Goal: Task Accomplishment & Management: Manage account settings

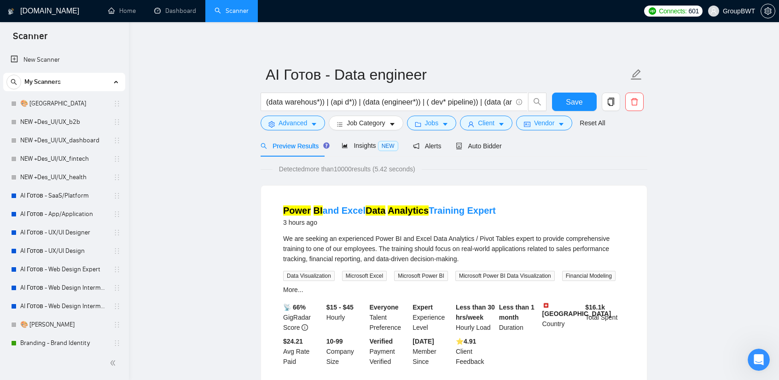
scroll to position [276, 0]
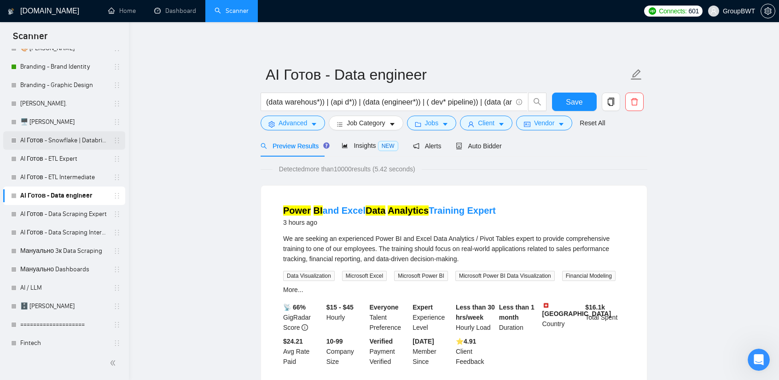
click at [66, 142] on link "AI Готов - Snowflake | Databricks" at bounding box center [63, 140] width 87 height 18
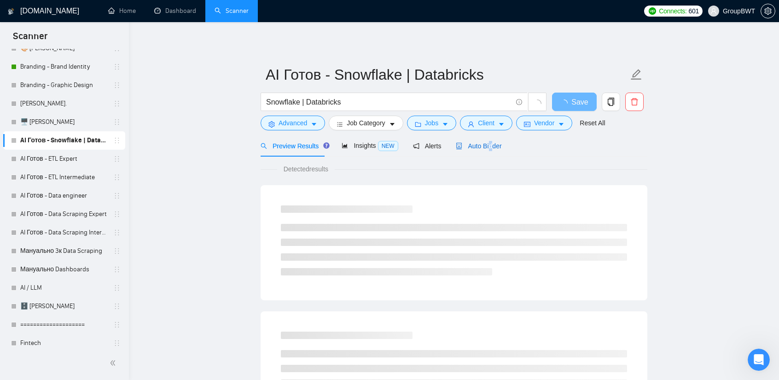
drag, startPoint x: 487, startPoint y: 148, endPoint x: 493, endPoint y: 156, distance: 9.9
click at [485, 148] on span "Auto Bidder" at bounding box center [479, 145] width 46 height 7
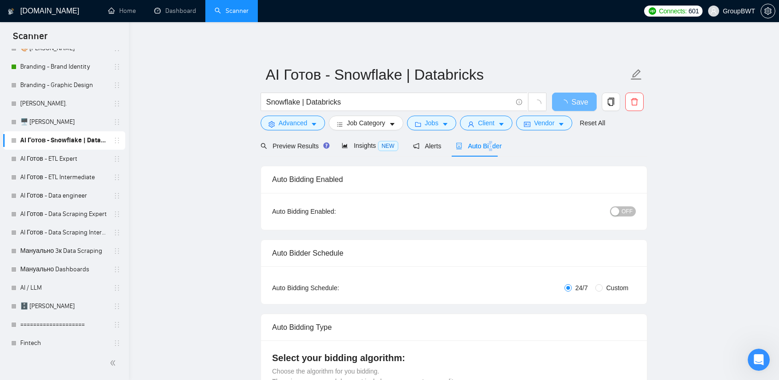
click at [630, 213] on span "OFF" at bounding box center [627, 211] width 11 height 10
click at [575, 104] on span "Save" at bounding box center [574, 102] width 17 height 12
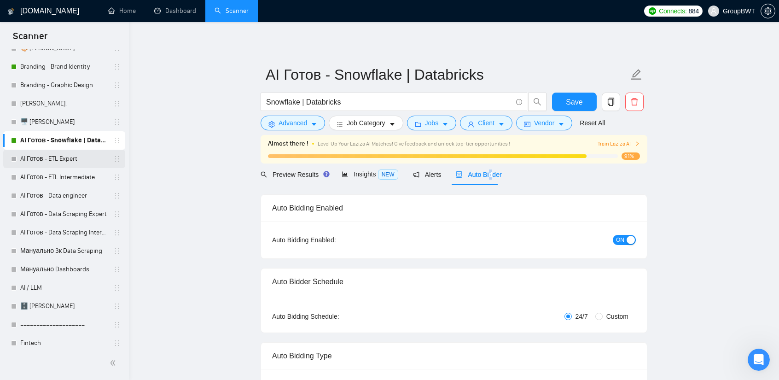
click at [67, 157] on link "AI Готов - ETL Expert" at bounding box center [63, 159] width 87 height 18
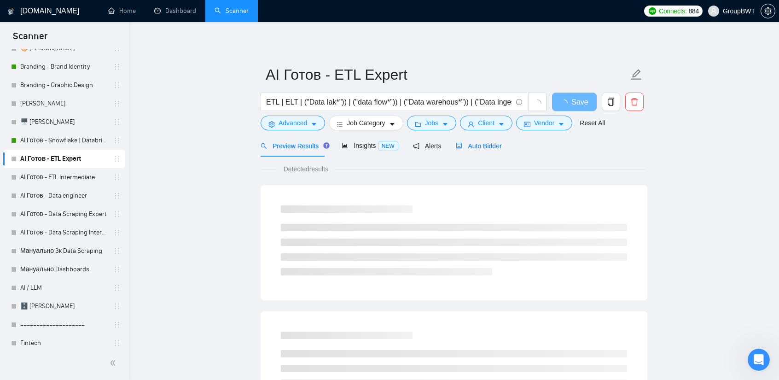
click at [465, 148] on span "Auto Bidder" at bounding box center [479, 145] width 46 height 7
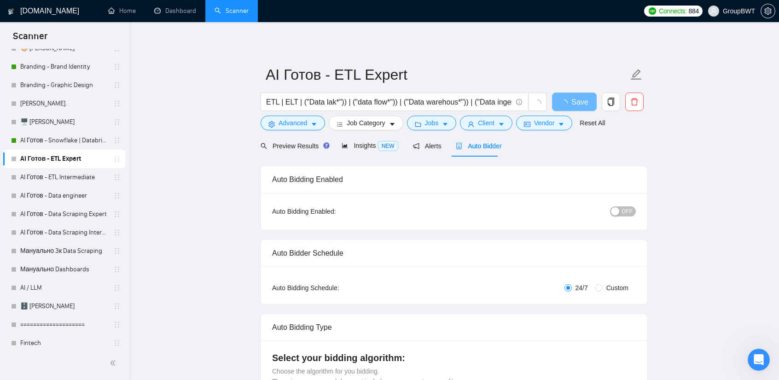
click at [627, 214] on span "OFF" at bounding box center [627, 211] width 11 height 10
click at [580, 95] on button "Save" at bounding box center [574, 102] width 45 height 18
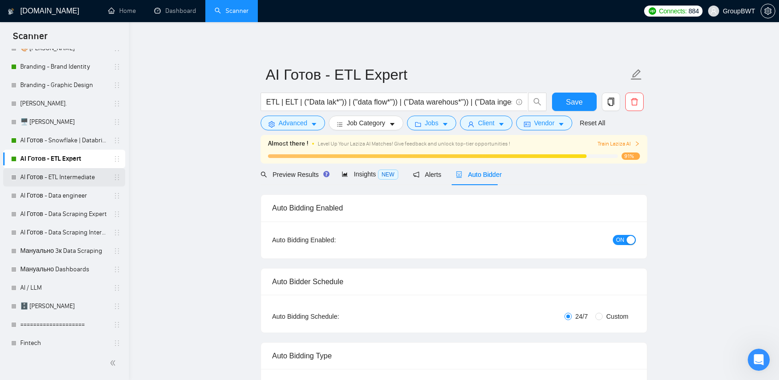
click at [76, 180] on link "AI Готов - ETL Intermediate" at bounding box center [63, 177] width 87 height 18
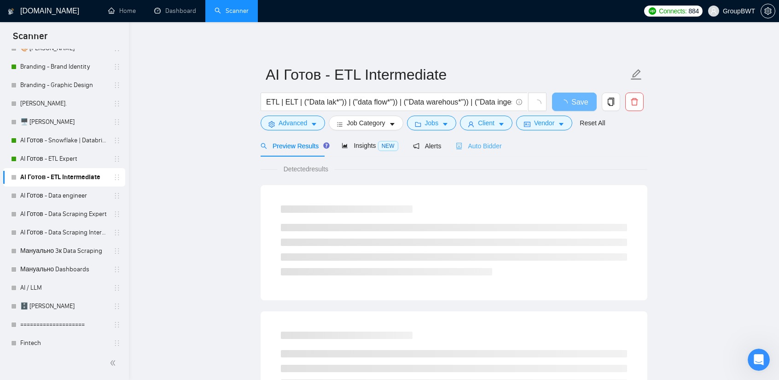
click at [475, 153] on div "Auto Bidder" at bounding box center [479, 146] width 46 height 22
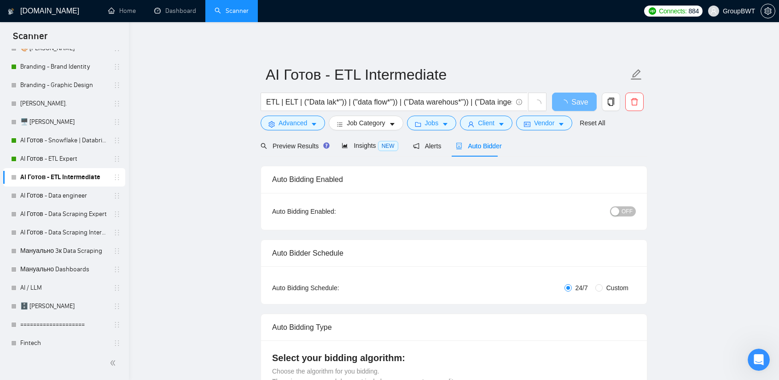
click at [631, 210] on span "OFF" at bounding box center [627, 211] width 11 height 10
click at [570, 103] on span "Save" at bounding box center [574, 102] width 17 height 12
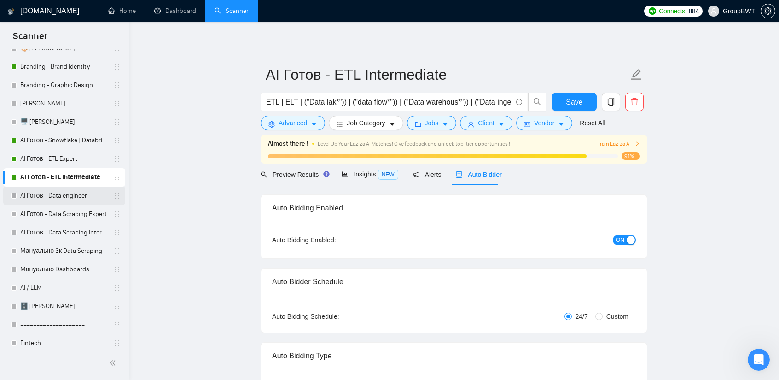
click at [71, 196] on link "AI Готов - Data engineer" at bounding box center [63, 195] width 87 height 18
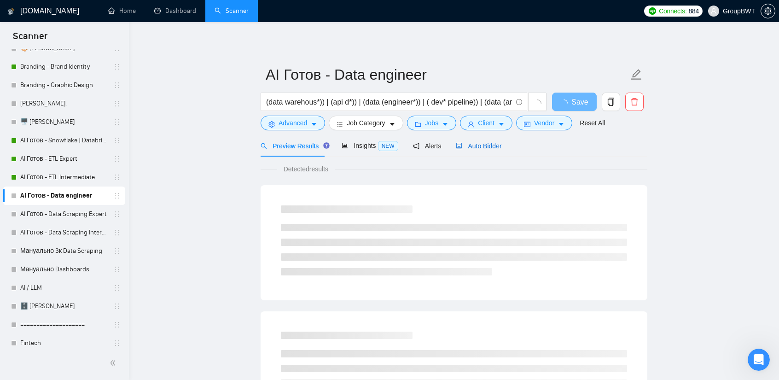
click at [462, 147] on span "Auto Bidder" at bounding box center [479, 145] width 46 height 7
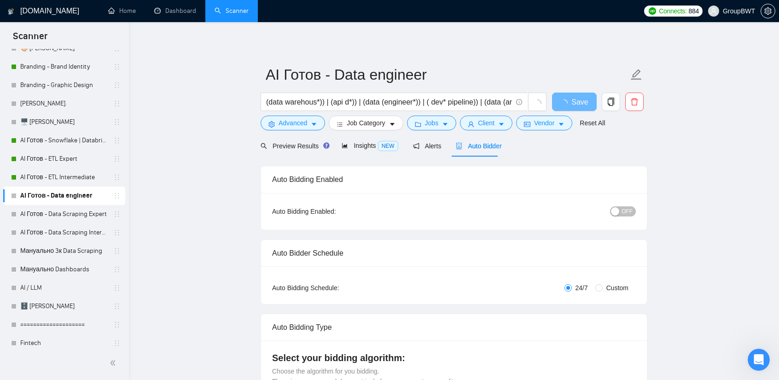
click at [630, 209] on span "OFF" at bounding box center [627, 211] width 11 height 10
click at [570, 101] on span "Save" at bounding box center [574, 102] width 17 height 12
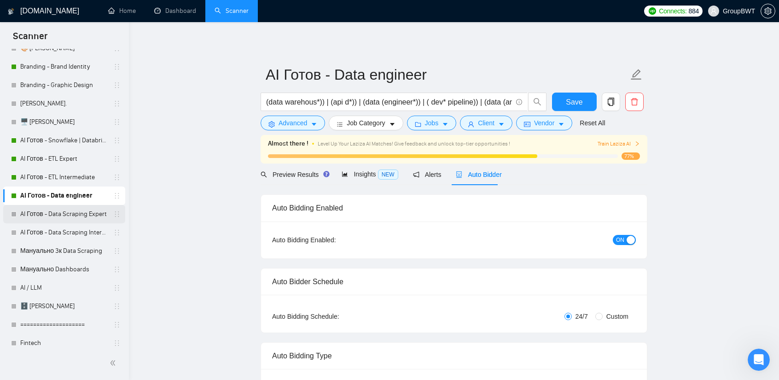
click at [79, 206] on link "AI Готов - Data Scraping Expert" at bounding box center [63, 214] width 87 height 18
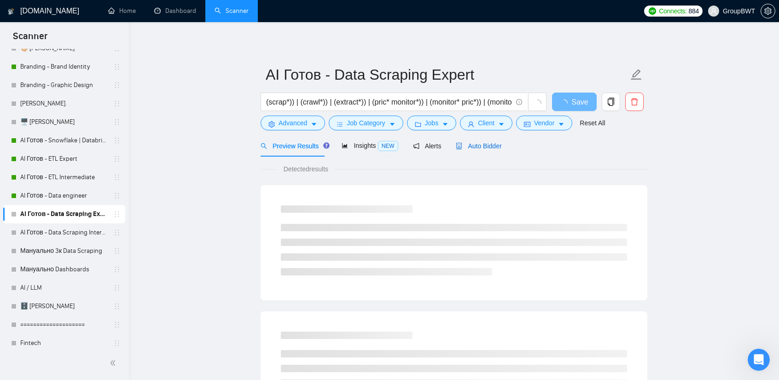
click at [477, 142] on span "Auto Bidder" at bounding box center [479, 145] width 46 height 7
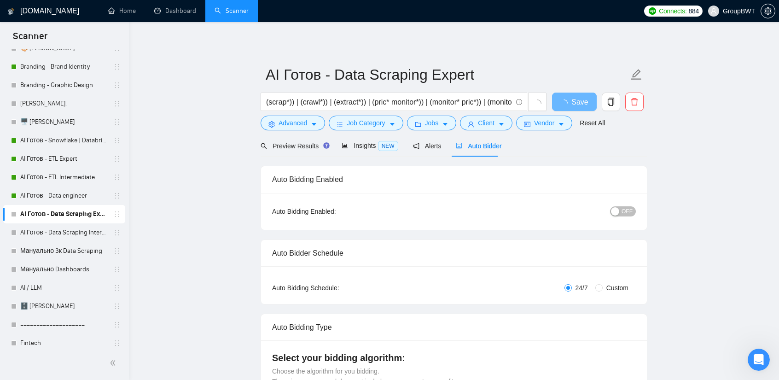
click at [630, 211] on span "OFF" at bounding box center [627, 211] width 11 height 10
click at [572, 99] on span "Save" at bounding box center [574, 102] width 17 height 12
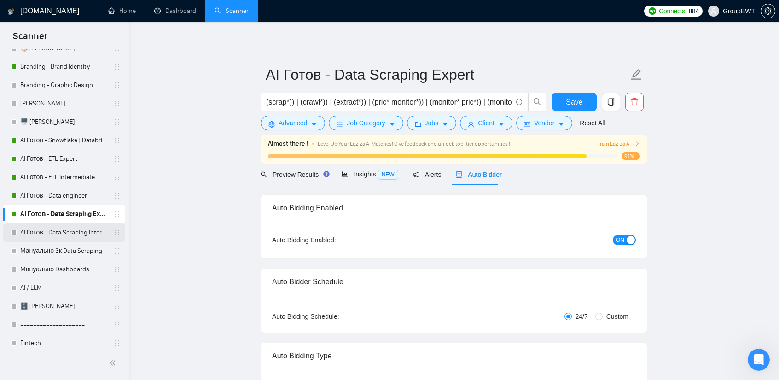
click at [38, 231] on link "AI Готов - Data Scraping Intermediate" at bounding box center [63, 232] width 87 height 18
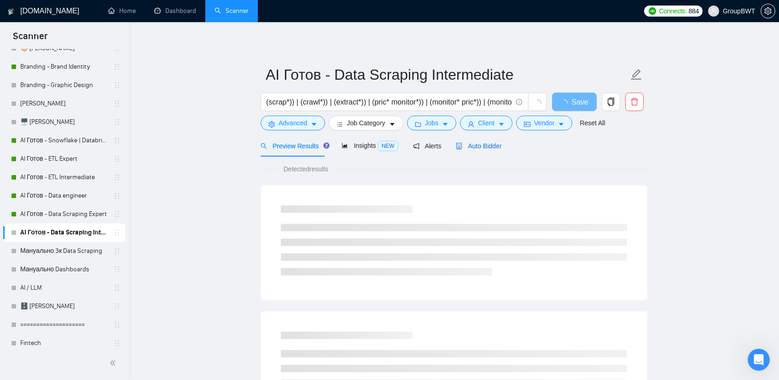
click at [489, 146] on span "Auto Bidder" at bounding box center [479, 145] width 46 height 7
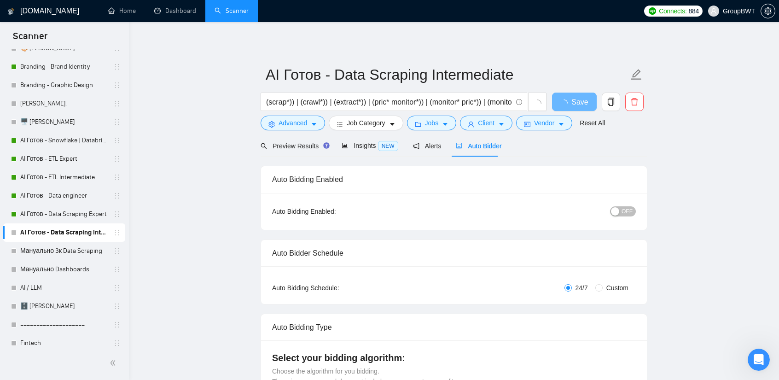
click at [631, 212] on span "OFF" at bounding box center [627, 211] width 11 height 10
click at [566, 101] on button "Save" at bounding box center [574, 102] width 45 height 18
